Goal: Task Accomplishment & Management: Manage account settings

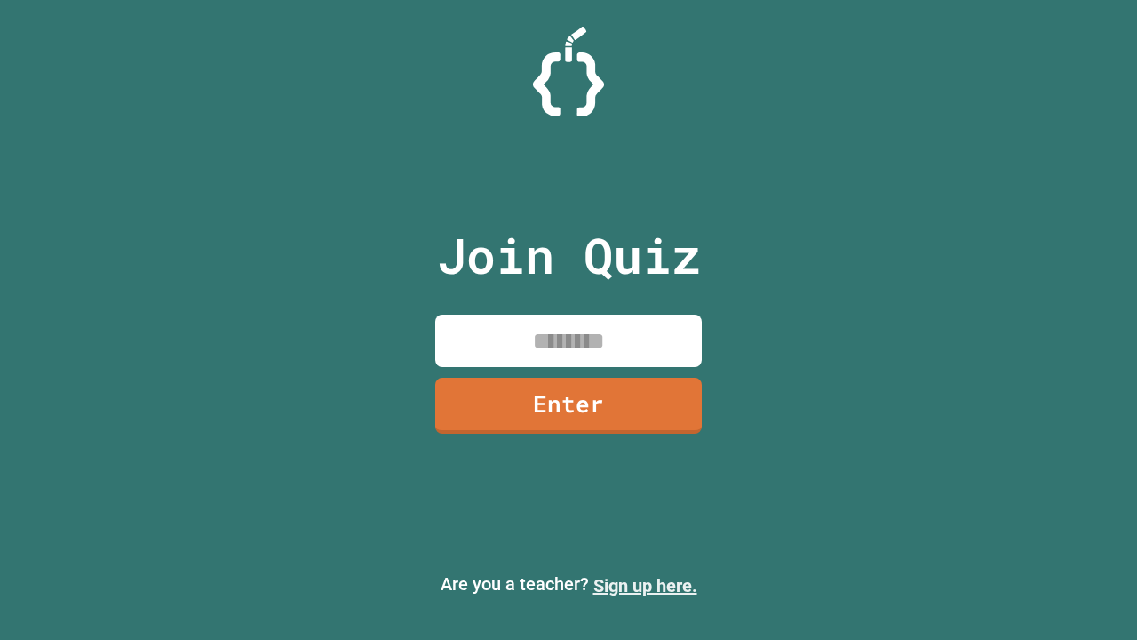
click at [645, 585] on link "Sign up here." at bounding box center [645, 585] width 104 height 21
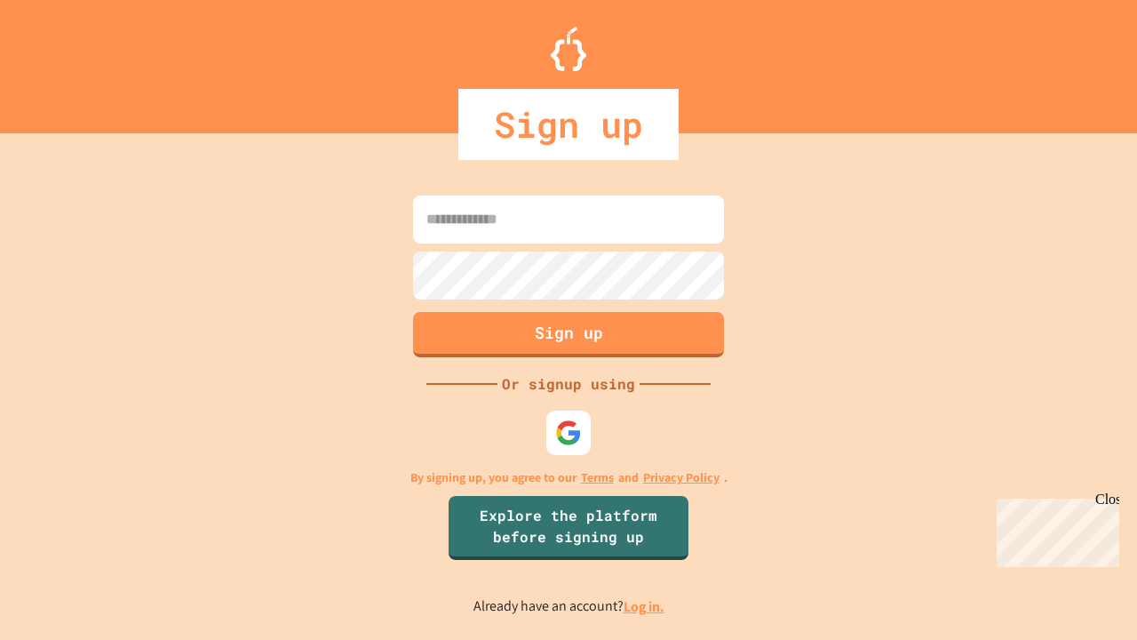
click at [645, 606] on link "Log in." at bounding box center [644, 606] width 41 height 19
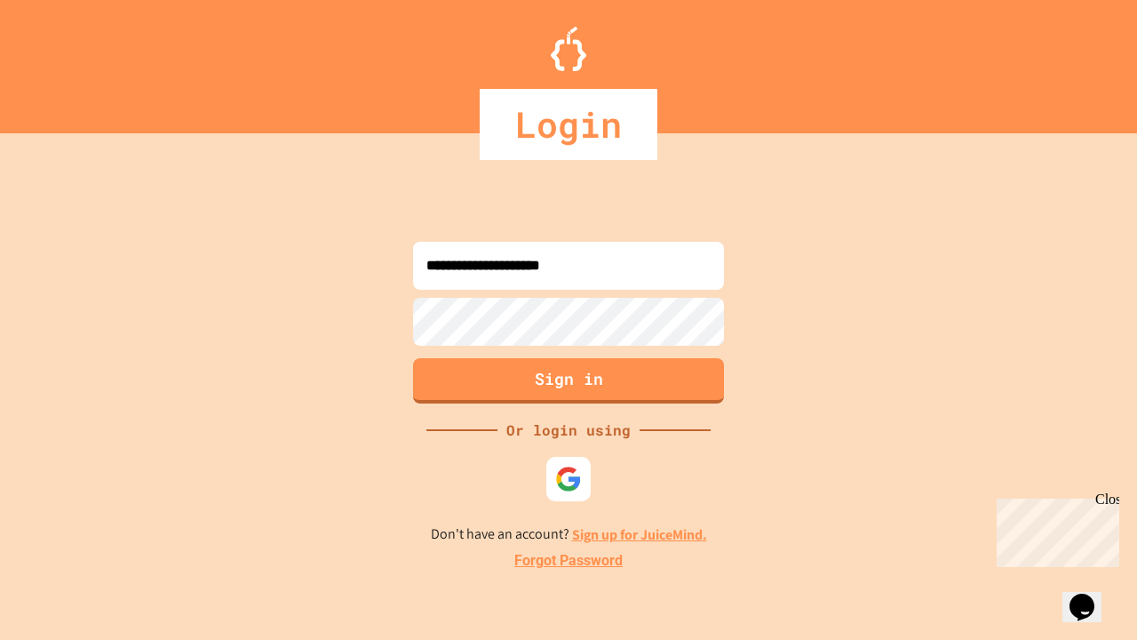
type input "**********"
